Goal: Download file/media

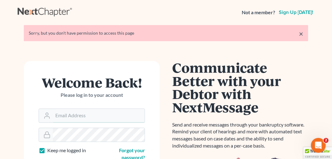
type input "[PERSON_NAME][EMAIL_ADDRESS][DOMAIN_NAME]"
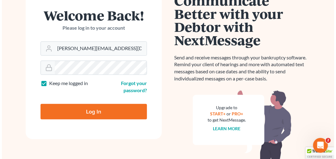
scroll to position [70, 0]
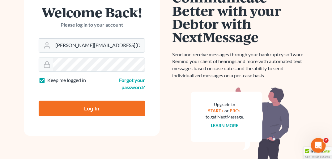
click at [113, 105] on input "Log In" at bounding box center [92, 108] width 106 height 15
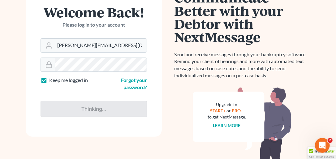
type input "Thinking..."
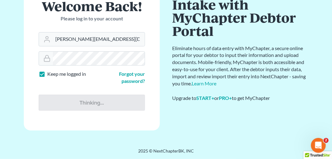
scroll to position [55, 0]
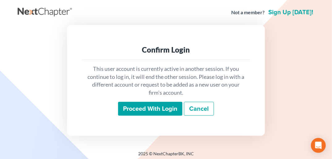
click at [145, 108] on input "Proceed with login" at bounding box center [150, 109] width 64 height 14
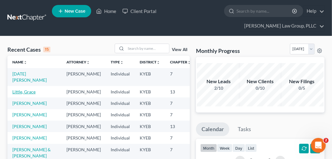
click at [21, 89] on link "Little, Grace" at bounding box center [23, 91] width 23 height 5
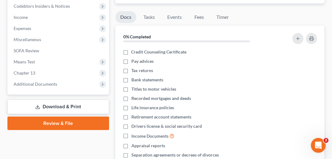
scroll to position [208, 0]
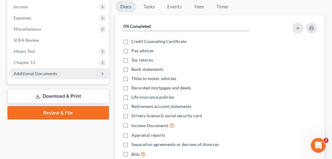
click at [58, 68] on span "Additional Documents" at bounding box center [59, 73] width 101 height 11
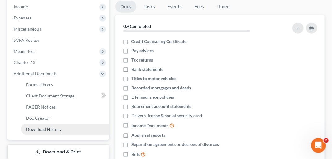
click at [56, 127] on span "Download History" at bounding box center [44, 129] width 36 height 5
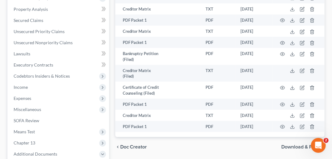
scroll to position [131, 0]
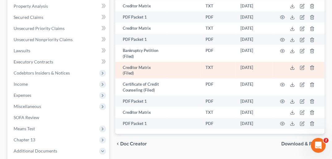
click at [243, 62] on td "[DATE]" at bounding box center [254, 70] width 37 height 17
click at [292, 65] on icon at bounding box center [292, 67] width 5 height 5
